Goal: Task Accomplishment & Management: Manage account settings

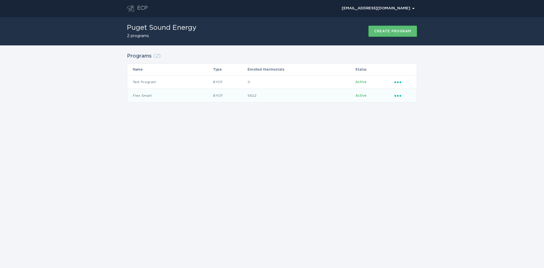
click at [398, 97] on div "Ellipsis" at bounding box center [403, 95] width 17 height 6
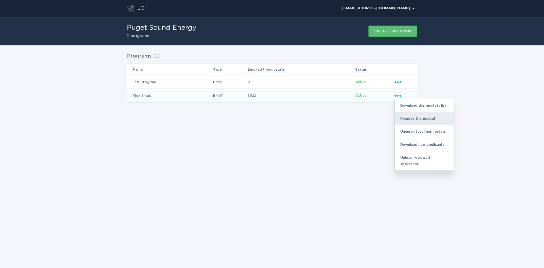
click at [407, 118] on div "Remove thermostat" at bounding box center [424, 118] width 59 height 13
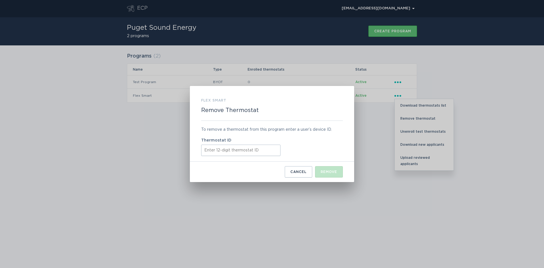
click at [221, 151] on input "Thermostat ID" at bounding box center [240, 150] width 79 height 11
paste input "311053057245"
type input "311053057245"
click at [328, 174] on button "Remove" at bounding box center [329, 171] width 28 height 11
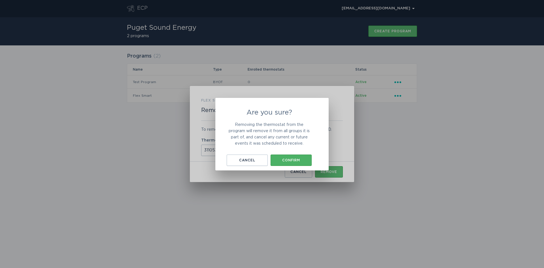
click at [299, 164] on button "Confirm" at bounding box center [291, 159] width 41 height 11
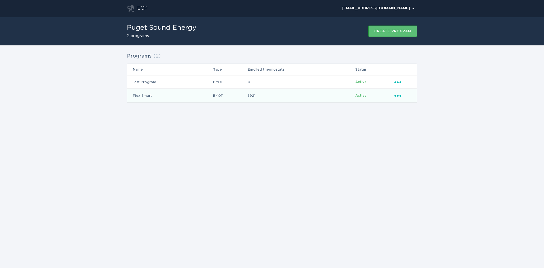
click at [398, 94] on icon "Ellipsis" at bounding box center [399, 94] width 8 height 5
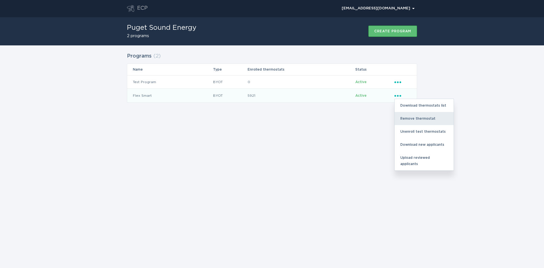
click at [413, 119] on div "Remove thermostat" at bounding box center [424, 118] width 59 height 13
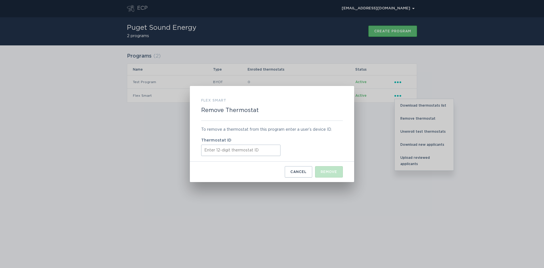
click at [221, 146] on input "Thermostat ID" at bounding box center [240, 150] width 79 height 11
paste input "531694288523"
type input "531694288523"
click at [323, 170] on div "Remove" at bounding box center [329, 171] width 16 height 3
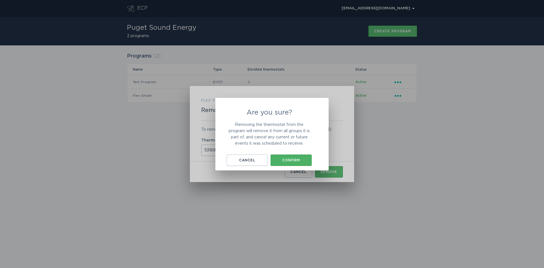
click at [296, 157] on button "Confirm" at bounding box center [291, 159] width 41 height 11
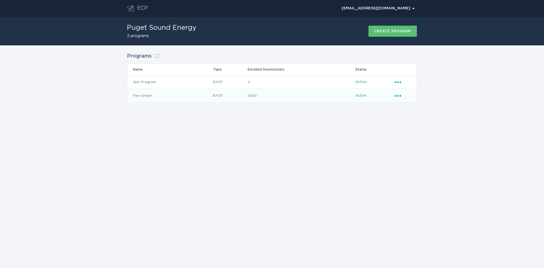
click at [399, 95] on icon "Ellipsis" at bounding box center [399, 94] width 8 height 5
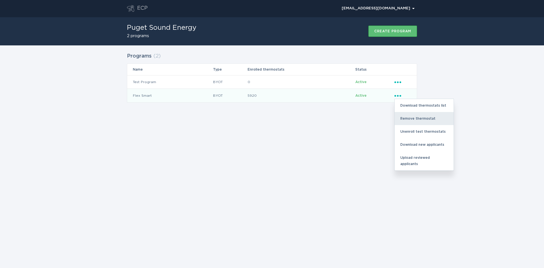
click at [414, 115] on div "Remove thermostat" at bounding box center [424, 118] width 59 height 13
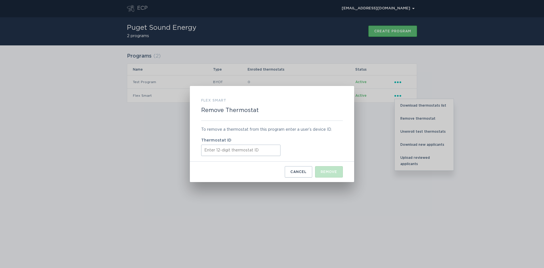
click at [212, 153] on input "Thermostat ID" at bounding box center [240, 150] width 79 height 11
paste input "531636130260"
type input "531636130260"
click at [331, 172] on div "Remove" at bounding box center [329, 171] width 16 height 3
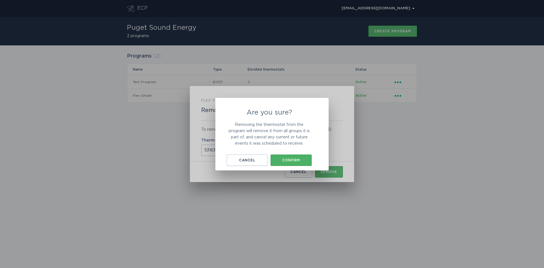
click at [298, 157] on button "Confirm" at bounding box center [291, 159] width 41 height 11
